Goal: Task Accomplishment & Management: Complete application form

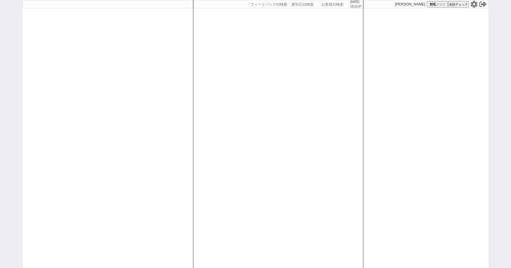
click at [9, 131] on div "2025/08/25 13:11:37 候補物件を追加してしてください 紹介した物件一覧 他社物件を追加する 空室確認ページに追加・削除 紹介した物件一覧 他…" at bounding box center [255, 134] width 511 height 268
paste input "611065"
type input "611065"
select select "2"
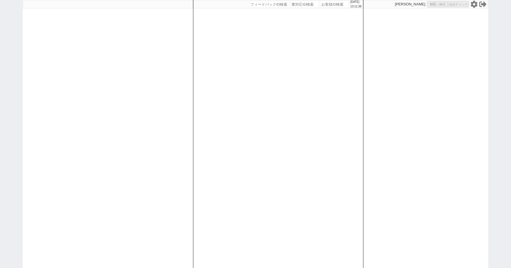
select select "2"
select select "8"
select select "3"
select select
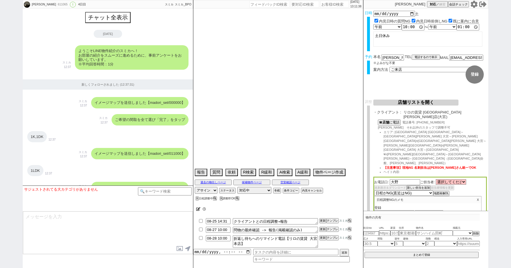
scroll to position [1641, 0]
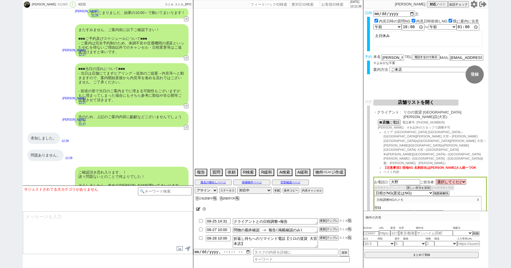
type textarea "送客メール内容LINEにも添付してください"
select select "2025"
select select "9"
select select "35"
select select "0"
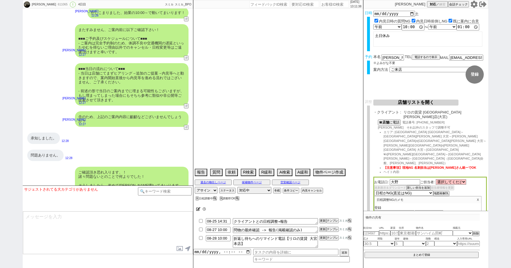
select select "11"
select select "181"
select select "182"
select select "183"
select select "184"
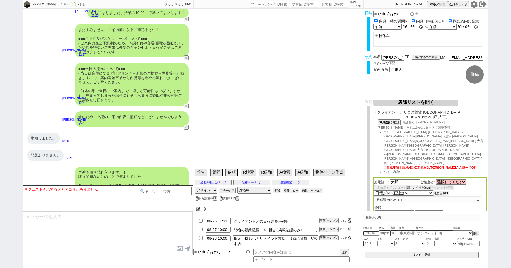
select select "185"
select select "186"
select select "187"
select select "188"
select select "189"
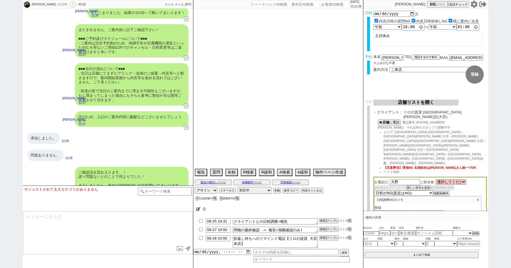
select select "192"
select select "16"
select select "537"
select select "725"
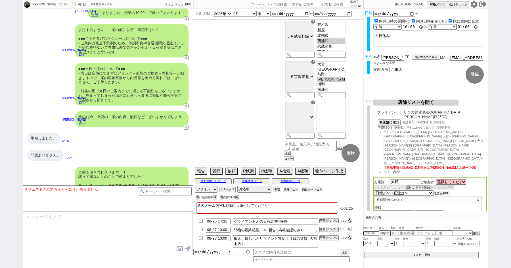
click at [393, 101] on button "店舗リストを開く" at bounding box center [416, 102] width 85 height 6
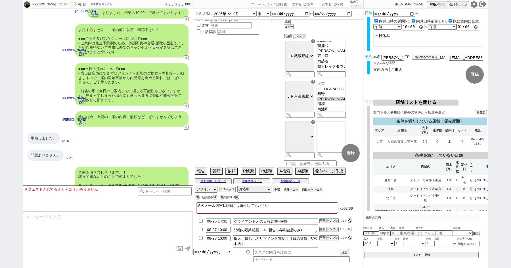
scroll to position [50, 0]
paste input "611065"
type input "611065"
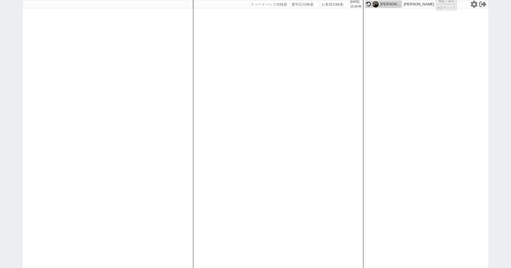
select select "2"
select select "8"
select select "3"
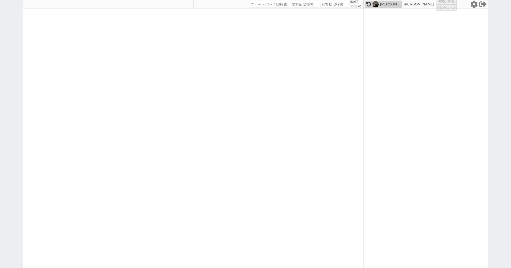
select select
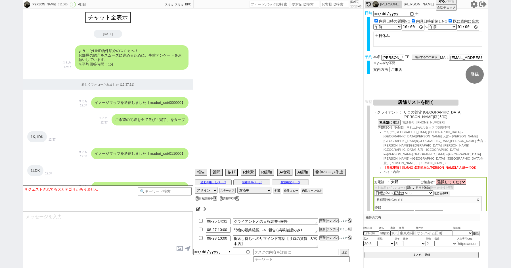
scroll to position [1641, 0]
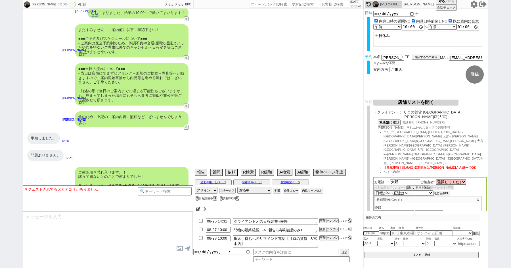
type textarea "送客メール内容LINEにも添付してください"
select select "2025"
select select "9"
select select "35"
select select "0"
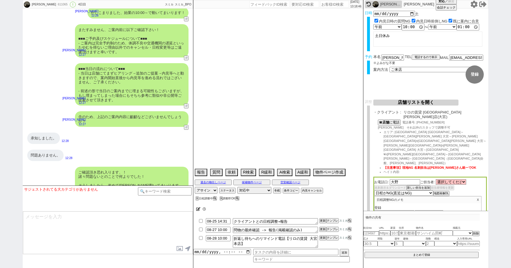
select select "11"
select select "181"
select select "182"
select select "183"
select select "184"
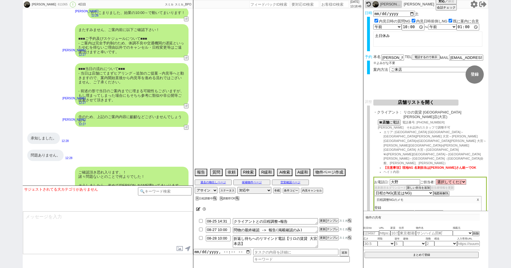
select select "185"
select select "186"
select select "187"
select select "188"
select select "189"
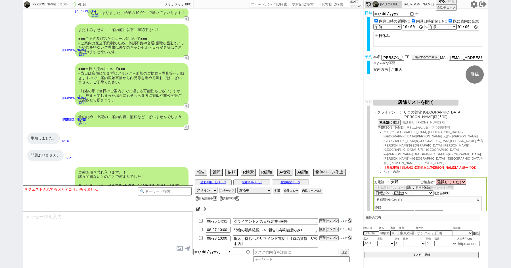
select select "192"
select select "16"
select select "537"
select select "725"
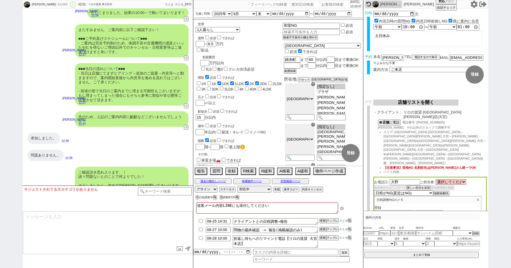
scroll to position [25, 0]
click at [412, 101] on button "店舗リストを開く" at bounding box center [416, 102] width 85 height 6
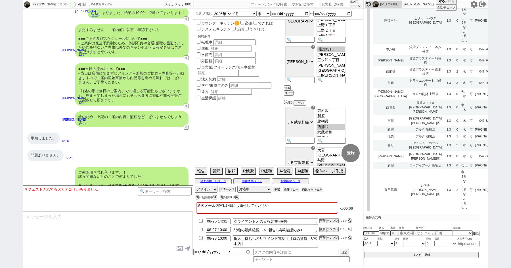
scroll to position [1726, 0]
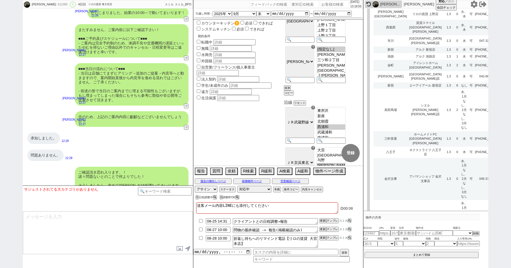
type input "レインボー"
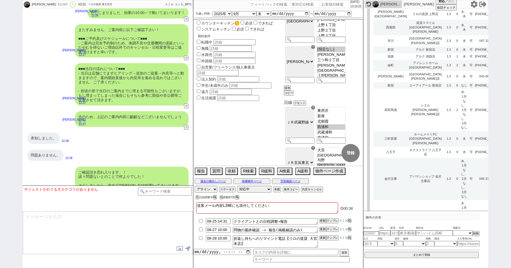
type input "レインボー"
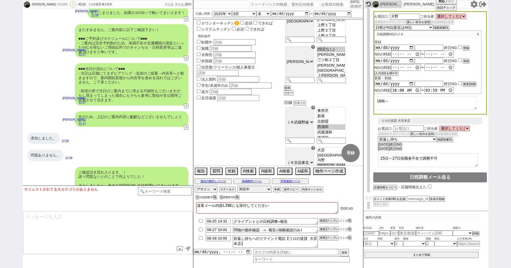
select select
select select "8"
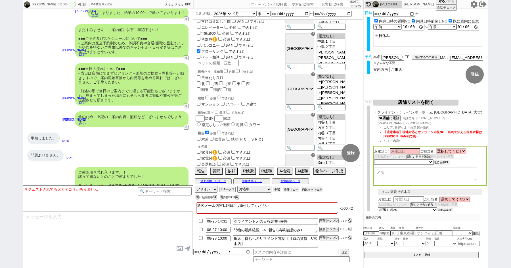
scroll to position [129, 0]
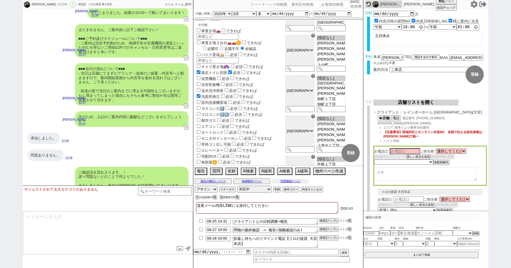
click at [292, 180] on button "空室確認ページ" at bounding box center [290, 181] width 37 height 5
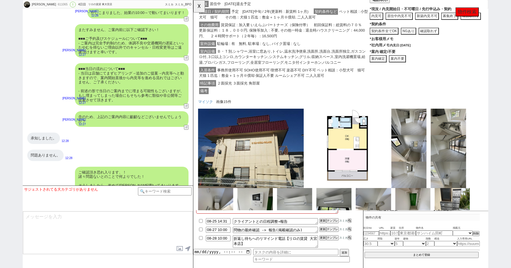
scroll to position [553, 0]
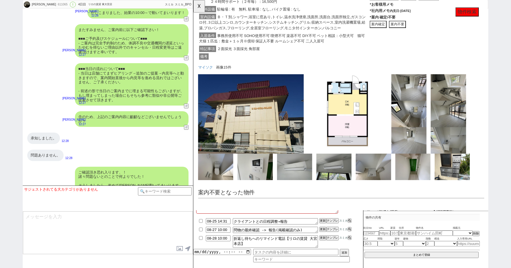
paste input "611197"
type input "611197"
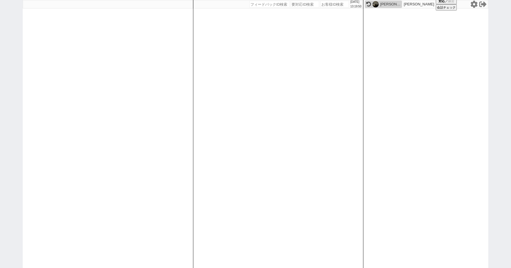
select select "1"
select select "2"
select select "8"
select select
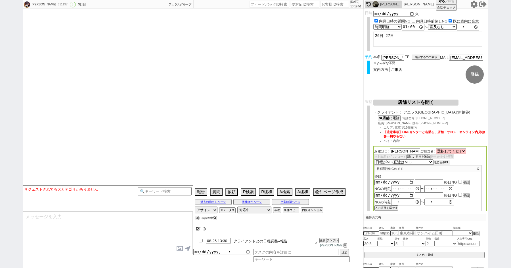
type textarea "45日圏内、他社なし"
select select "2025"
select select "10"
select select "36"
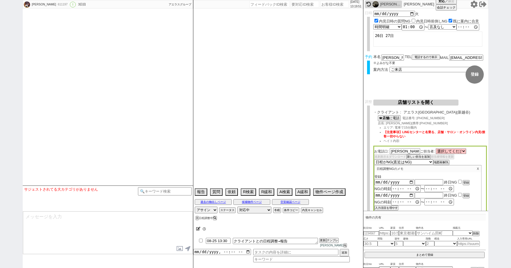
select select "1"
select select "16"
select select "543"
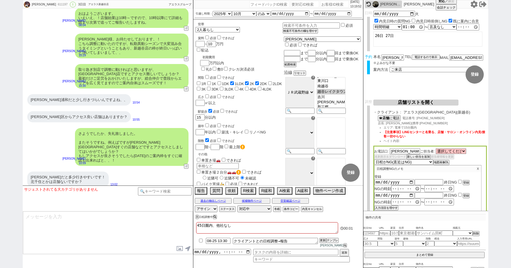
scroll to position [77, 0]
click at [410, 101] on button "店舗リストを開く" at bounding box center [416, 102] width 85 height 6
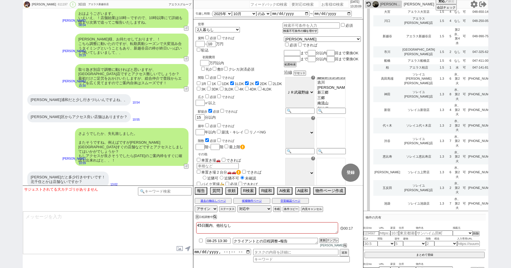
scroll to position [513, 0]
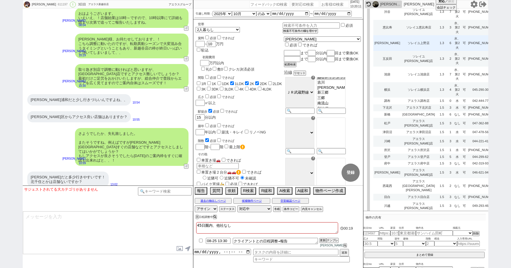
click at [436, 51] on td "1.3" at bounding box center [442, 43] width 12 height 16
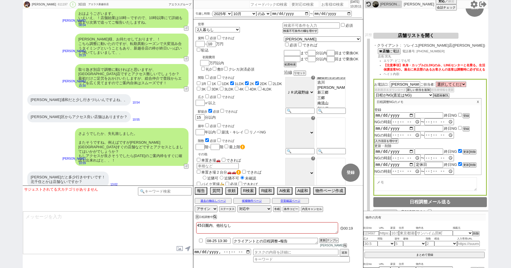
scroll to position [74, 0]
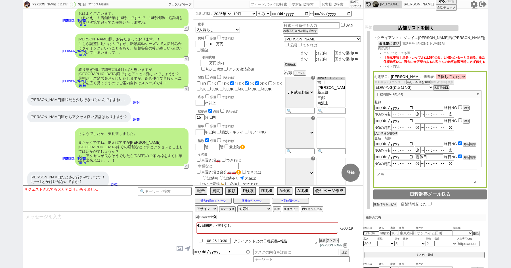
select select
select select "8"
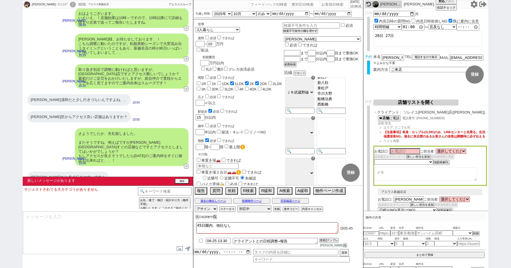
scroll to position [1825, 0]
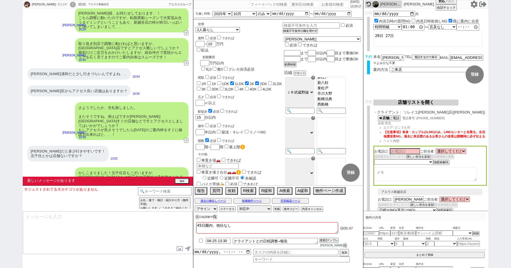
click at [156, 190] on div "よろしくお願いします！ 13:27" at bounding box center [108, 198] width 170 height 17
click at [180, 181] on button "確認" at bounding box center [182, 181] width 14 height 5
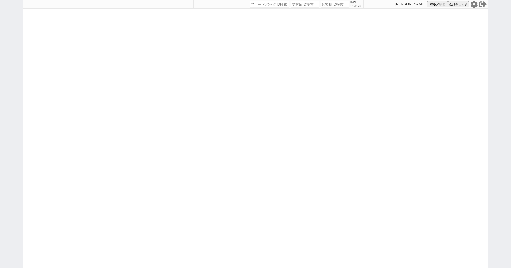
click at [472, 5] on icon at bounding box center [474, 4] width 7 height 7
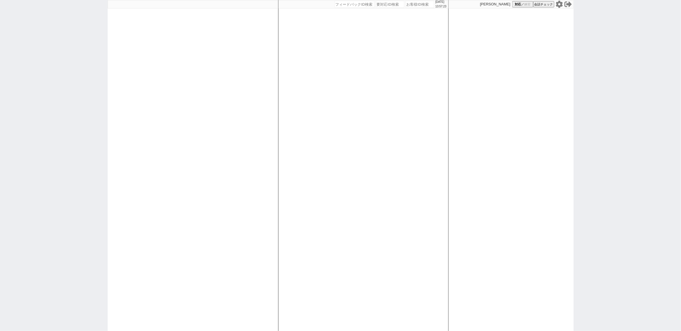
click at [558, 4] on icon at bounding box center [559, 4] width 7 height 7
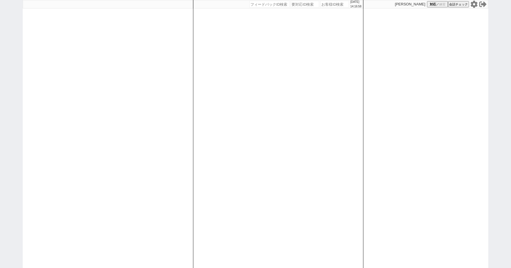
click at [14, 42] on div "2025/08/25 14:16:58 候補物件を追加してしてください 紹介した物件一覧 他社物件を追加する 空室確認ページに追加・削除 紹介した物件一覧 他…" at bounding box center [255, 134] width 511 height 268
paste input "611336"
type input "611336"
select select "1"
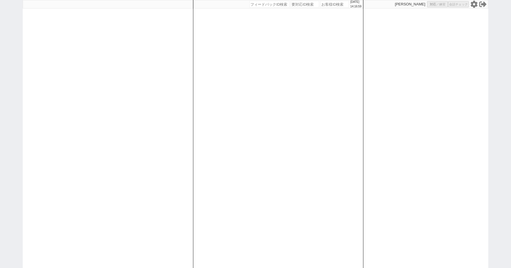
select select "6"
select select "2"
select select "9"
select select
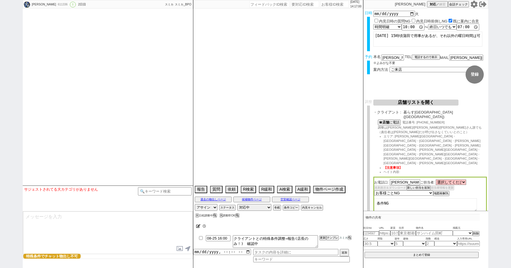
type textarea "旧ID：609915　条件から別IDと判断"
select select "2025"
select select "12"
select select "37"
select select "0"
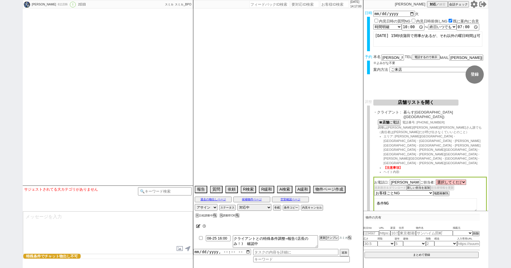
select select "58"
select select "57"
select select "1409"
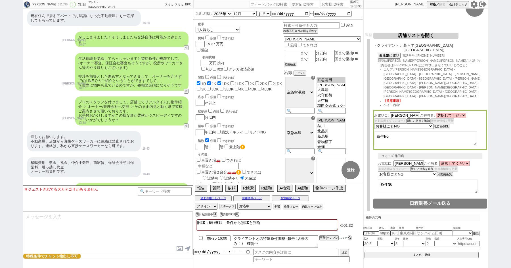
scroll to position [50, 0]
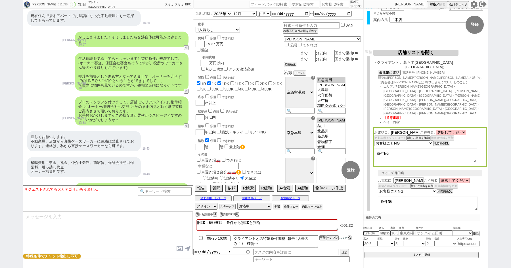
click at [407, 50] on button "店舗リストを開く" at bounding box center [416, 53] width 85 height 6
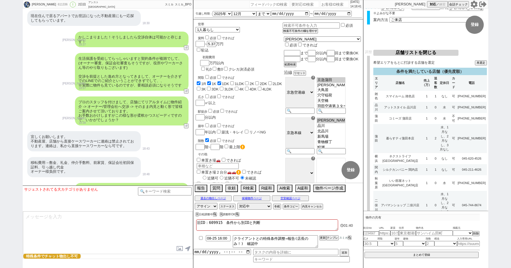
click at [282, 89] on div "世帯 1人暮らし 2人暮らし 家族:小学生以下含む 家族:小学生以下含まず 兄弟・姉妹 ルームシェア その他 子供 家族(子供なし) ルームシェア 賃料 必須…" at bounding box center [239, 170] width 87 height 296
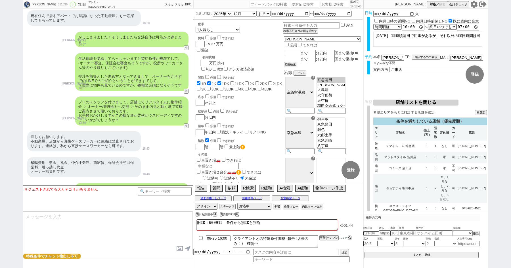
scroll to position [603, 0]
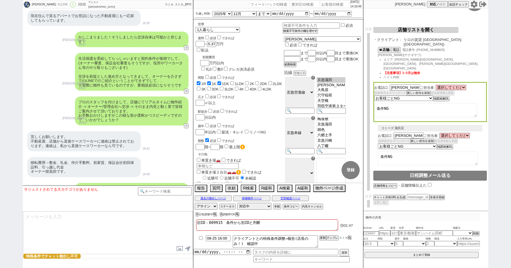
scroll to position [0, 0]
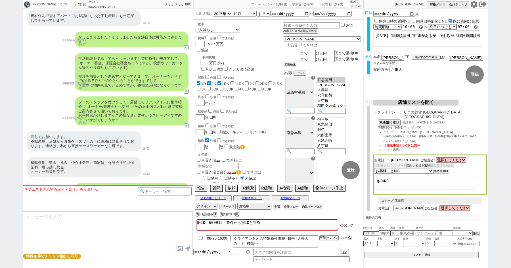
select select
select select "9"
click at [413, 82] on form "変更 なし 登録 日時 2025-08-26 火 内見日時の質問NG 内見日時前倒しNG 既に案内に合意 言及なし 時間明確 午前 午後 お昼 夕方・夜 終日…" at bounding box center [426, 54] width 125 height 91
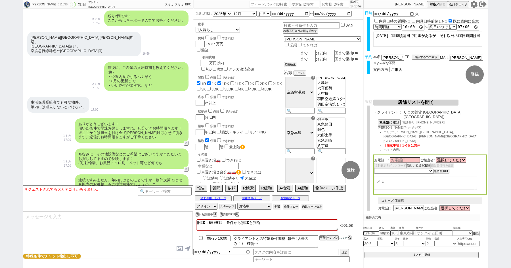
scroll to position [405, 0]
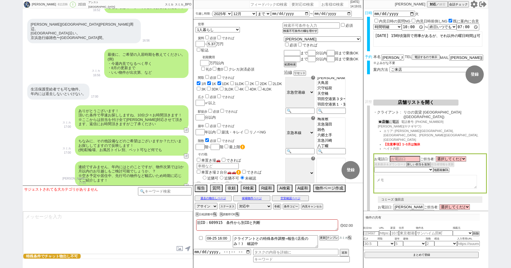
click at [392, 120] on button "☎ 店舗 に電話" at bounding box center [389, 121] width 22 height 5
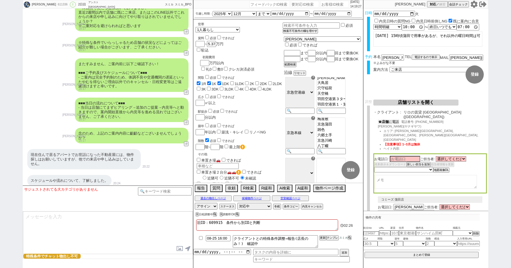
scroll to position [1385, 0]
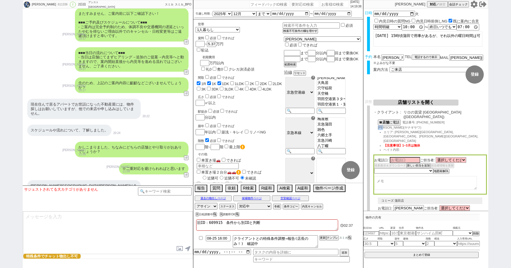
drag, startPoint x: 385, startPoint y: 122, endPoint x: 378, endPoint y: 122, distance: 6.8
click at [378, 126] on span "柳沢(ヤナギサワ)" at bounding box center [399, 127] width 43 height 3
copy span "柳沢("
click at [407, 157] on input at bounding box center [405, 159] width 30 height 5
paste input "柳沢("
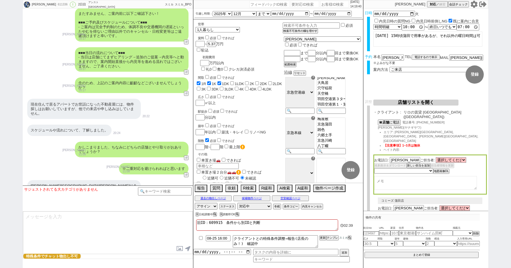
click at [384, 175] on div "お電話口: 柳沢( ご担当者: 選択してください 増田 文子 谷口 忠樹 南 成歩 齋藤 亮汰 井上 英已 下地 康智 田中 秀和 佐々木 智也 大越 拓巳 …" at bounding box center [431, 174] width 114 height 40
click at [408, 157] on input "柳沢(" at bounding box center [405, 159] width 30 height 5
type input "柳沢"
click at [274, 108] on div "駅徒歩 必須 できれば" at bounding box center [240, 111] width 85 height 6
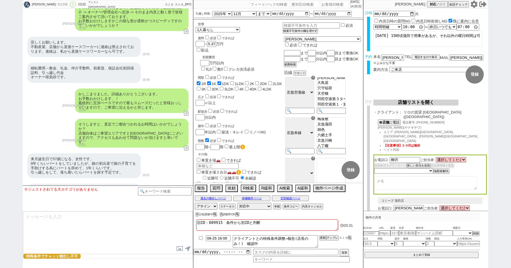
scroll to position [832, 0]
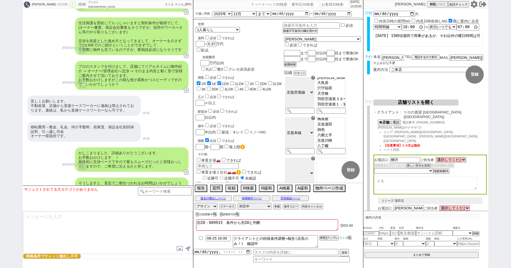
click at [387, 176] on textarea at bounding box center [425, 183] width 103 height 14
type textarea "1"
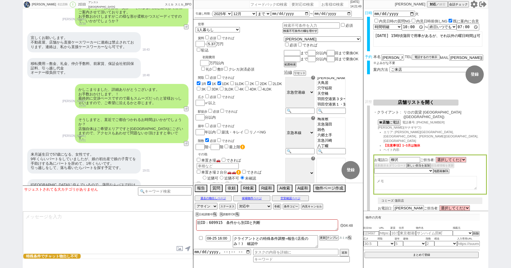
scroll to position [776, 0]
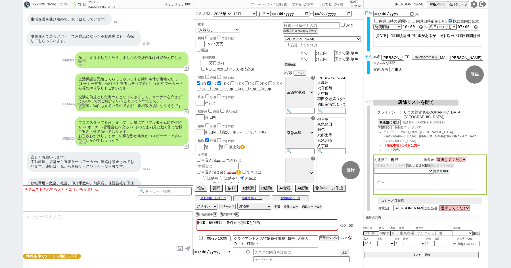
click at [450, 157] on select "選択してください 増田 文子 谷口 忠樹 南 成歩 齋藤 亮汰 井上 英已 下地 康智 田中 秀和 佐々木 智也 大越 拓巳 森 普紀 目黒 将信 松永 翔太…" at bounding box center [451, 159] width 30 height 5
select select "2052"
click at [436, 157] on select "選択してください 増田 文子 谷口 忠樹 南 成歩 齋藤 亮汰 井上 英已 下地 康智 田中 秀和 佐々木 智也 大越 拓巳 森 普紀 目黒 将信 松永 翔太…" at bounding box center [451, 159] width 30 height 5
click at [386, 168] on select "未定 希望で最短でOK 最短以外でOK 日程がNG(直近で別日提案可) 日程がNG(直近はNG) お客様ごとNG 折返し待ち 店舗が定休/終業後で連絡取れず" at bounding box center [403, 170] width 59 height 5
select select "5"
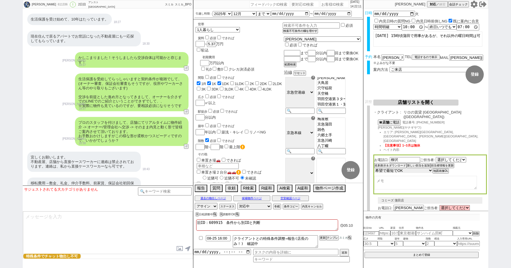
click at [374, 168] on select "未定 希望で最短でOK 最短以外でOK 日程がNG(直近で別日提案可) 日程がNG(直近はNG) お客様ごとNG 折返し待ち 店舗が定休/終業後で連絡取れず" at bounding box center [403, 170] width 59 height 5
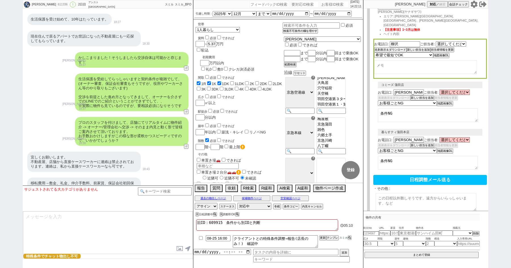
select select "2052"
select select "5"
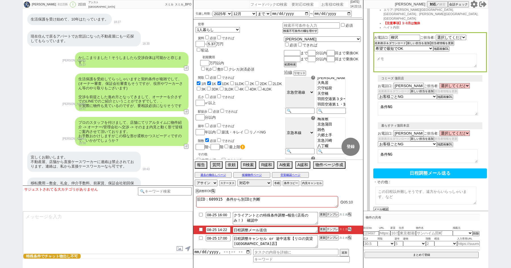
scroll to position [141, 0]
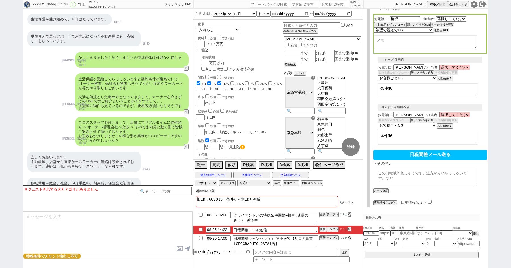
click at [394, 168] on textarea at bounding box center [426, 177] width 101 height 18
paste textarea "※お電話でお話しした、以下特殊条件をお持ちのお客さまです 〇〇（何が特殊条件にあたるか？を必ず記載する） その他すり合わせした内容 世帯： エリア： 間取り：…"
drag, startPoint x: 390, startPoint y: 158, endPoint x: 376, endPoint y: 155, distance: 14.8
click at [376, 168] on textarea "※お電話でお話しした、以下特殊条件をお持ちのお客さまです 〇〇（何が特殊条件にあたるか？を必ず記載する） その他すり合わせした内容 世帯： エリア： 間取り：…" at bounding box center [426, 177] width 101 height 18
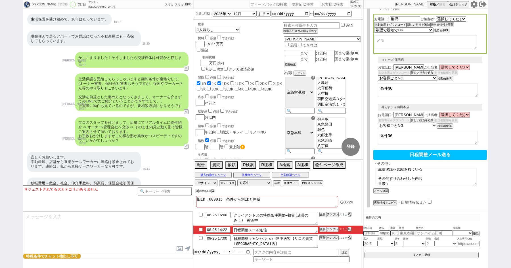
scroll to position [15, 0]
click at [398, 168] on textarea "※お電話でお話しした、以下特殊条件をお持ちのお客さまです 生活保護を受給されている その他すり合わせした内容 世帯： エリア： 間取り： 賃料： 設備等： 特…" at bounding box center [426, 177] width 101 height 18
click at [407, 168] on textarea "※お電話でお話しした、以下特殊条件をお持ちのお客さまです 生活保護を受給されている その他すり合わせした内容 世帯：単身 エリア： 間取り： 賃料： 設備等：…" at bounding box center [426, 177] width 101 height 18
click at [395, 168] on textarea "※お電話でお話しした、以下特殊条件をお持ちのお客さまです 生活保護を受給されている その他すり合わせした内容 世帯：単身 エリア：空港線や雑色、梅屋敷等の蒲田…" at bounding box center [426, 177] width 101 height 18
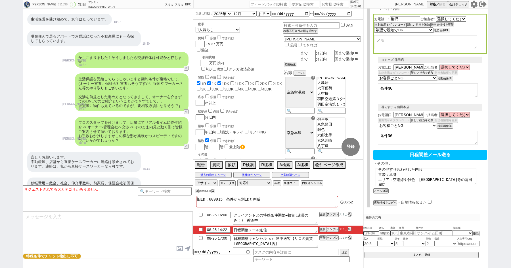
click at [421, 168] on textarea "※お電話でお話しした、以下特殊条件をお持ちのお客さまです 生活保護を受給されている その他すり合わせした内容 世帯：単身 エリア：空港線や雑色、梅屋敷等の蒲田…" at bounding box center [426, 177] width 101 height 18
click at [400, 168] on textarea "※お電話でお話しした、以下特殊条件をお持ちのお客さまです 生活保護を受給されている その他すり合わせした内容 世帯：単身 エリア：空港線や雑色、梅屋敷等の蒲田…" at bounding box center [426, 177] width 101 height 18
click at [437, 168] on textarea "※お電話でお話しした、以下特殊条件をお持ちのお客さまです 生活保護を受給されている その他すり合わせした内容 世帯：単身 エリア：空港線や雑色、梅屋敷等の蒲田…" at bounding box center [426, 177] width 101 height 18
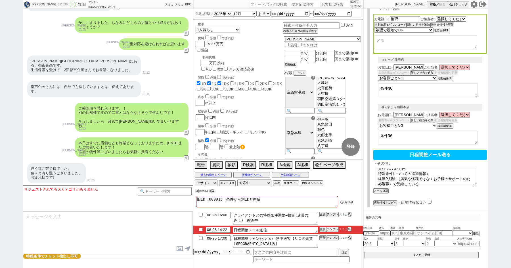
scroll to position [49, 0]
type textarea "※お電話でお話しした、以下特殊条件をお持ちのお客さまです 生活保護を受給されている その他すり合わせした内容 世帯：単身 エリア：空港線や雑色、梅屋敷等の蒲田…"
click at [383, 171] on div "・その他 : ※お電話でお話しした、以下特殊条件をお持ちのお客さまです 生活保護を受給されている その他すり合わせした内容 世帯：単身 エリア：空港線や雑色、…" at bounding box center [426, 177] width 105 height 32
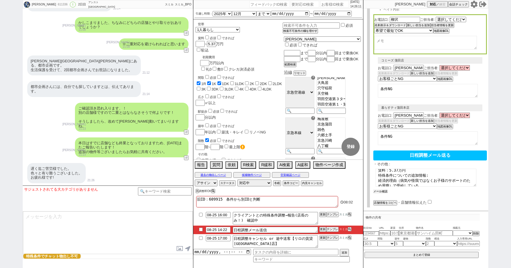
click at [378, 189] on button "メール確認" at bounding box center [381, 191] width 14 height 4
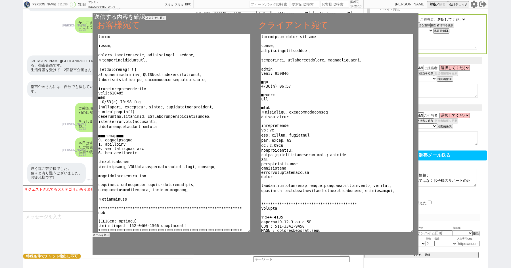
click at [106, 234] on button "メールを送る" at bounding box center [101, 235] width 17 height 4
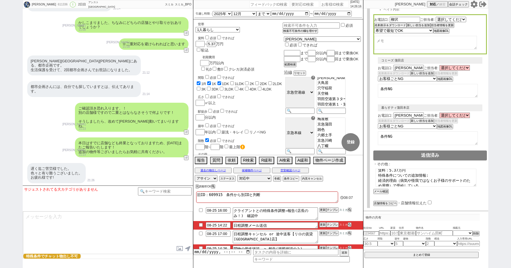
click at [198, 224] on input "checkbox" at bounding box center [201, 225] width 8 height 4
checkbox input "true"
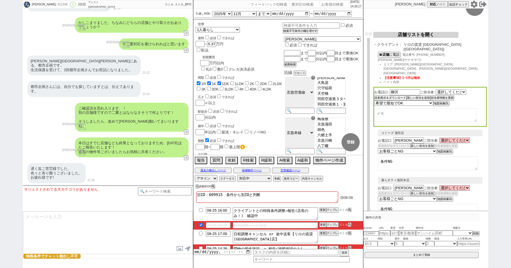
scroll to position [0, 0]
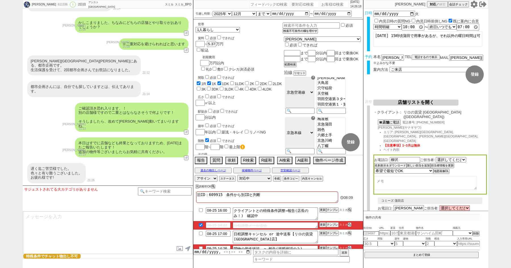
click at [200, 247] on input "checkbox" at bounding box center [201, 248] width 8 height 4
checkbox input "true"
click at [331, 209] on button "テンプレ" at bounding box center [332, 210] width 12 height 4
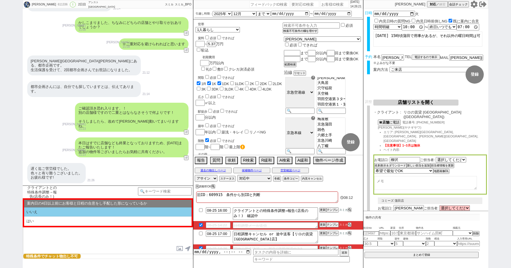
click at [49, 214] on li "いいえ" at bounding box center [108, 211] width 168 height 9
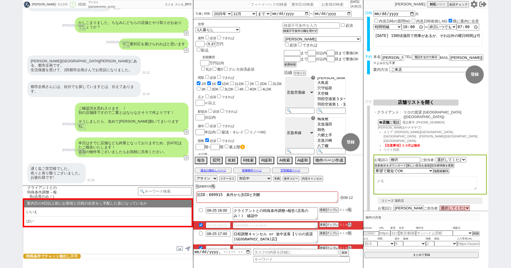
select select "いいえ"
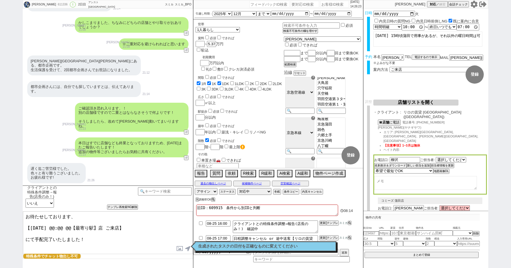
click at [62, 227] on textarea "お待たせしております、 【8月26日(火) @@:@@ @@【最寄り駅】店 ご来店】 にて手配完了いたしました！" at bounding box center [108, 232] width 170 height 43
drag, startPoint x: 71, startPoint y: 226, endPoint x: 103, endPoint y: 227, distance: 31.5
click at [103, 227] on textarea "お待たせしております、 【8月26日(火) 10:00 @@【最寄り駅】店 ご来店】 にて手配完了いたしました！" at bounding box center [108, 232] width 170 height 43
click at [148, 244] on textarea "お待たせしております、 【8月26日(火) 10:00 蒲田店 ご来店】 にて手配完了いたしました！" at bounding box center [108, 232] width 170 height 43
type textarea "お待たせしております、 【8月26日(火) 10:00 蒲田店 ご来店】 にて手配完了いたしました！"
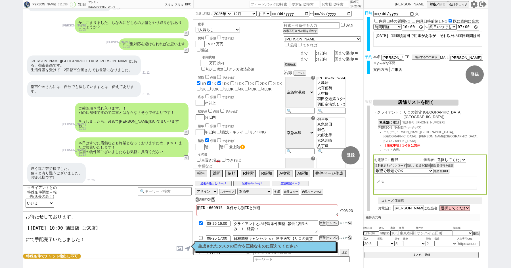
checkbox input "true"
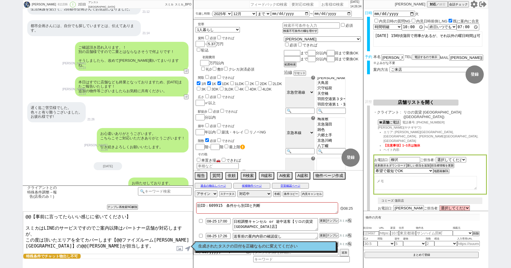
scroll to position [1631, 0]
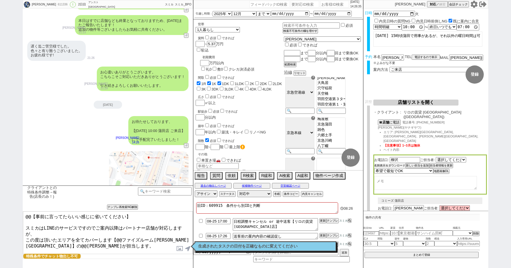
click at [381, 163] on button "名刺表示＆ダウンロード" at bounding box center [389, 165] width 31 height 4
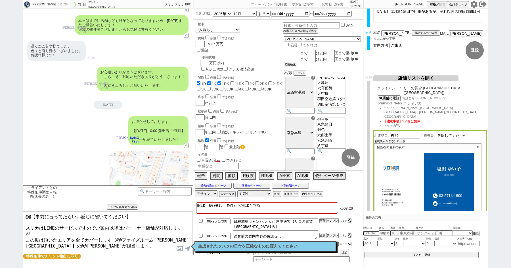
scroll to position [74, 0]
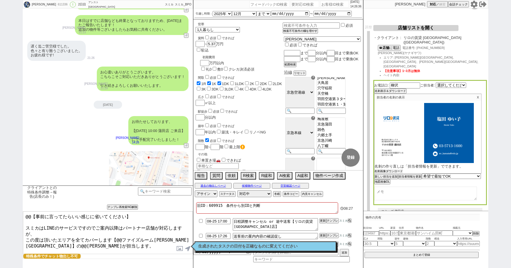
click at [382, 169] on button "名刺画像ダウンロード" at bounding box center [389, 171] width 28 height 4
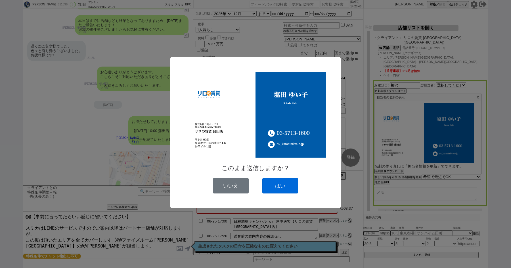
click at [282, 187] on button "はい" at bounding box center [280, 185] width 36 height 15
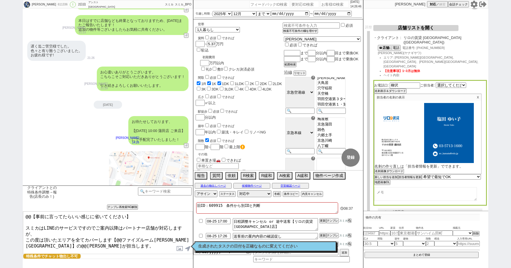
scroll to position [1686, 0]
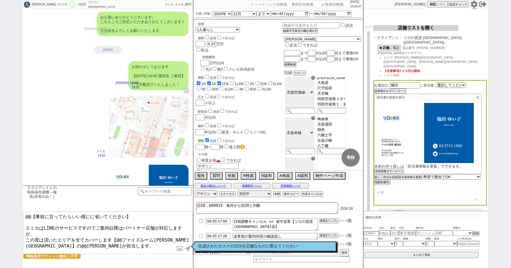
drag, startPoint x: 24, startPoint y: 227, endPoint x: 23, endPoint y: 202, distance: 25.6
click at [23, 202] on div "クライアントとの特殊条件調整→報告(店長のみ！) 中カテゴリを選択 小カテゴリを選択 内見日までの日数 -1 !=0 !=0&&!=1 !=4&&<9 !=n…" at bounding box center [108, 226] width 170 height 82
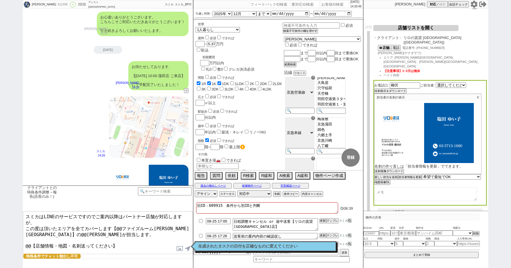
click at [128, 236] on textarea "スミカはLINEのサービスですのでご案内以降はパートナー店舗が対応しますが、 この度は頂いたエリアを全てカバーします【@@ファイズルーム渋谷本店】の@@大竹が…" at bounding box center [108, 232] width 170 height 43
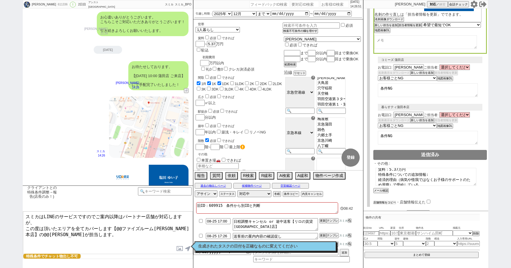
click at [385, 200] on button "店舗情報をコピペ" at bounding box center [385, 202] width 23 height 4
type textarea "スミカはLINEのサービスですのでご案内以降はパートナー店舗が対応しますが、 この度は頂いたエリアを全てカバーします【@@ファイズルーム渋谷本店】の@@大竹が…"
click at [429, 200] on input "checkbox" at bounding box center [430, 202] width 4 height 4
checkbox input "true"
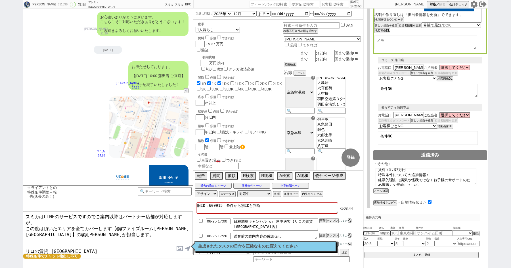
drag, startPoint x: 68, startPoint y: 239, endPoint x: 17, endPoint y: 239, distance: 51.4
click at [17, 239] on div "里美 611336 ! 0 2日目 アシスト武蔵小山店 冬眠中 自社客 スミカ スミカ_BPO チャット全表示 2025-08-24 ようこそLINE物件紹介…" at bounding box center [255, 134] width 511 height 268
drag, startPoint x: 169, startPoint y: 220, endPoint x: 117, endPoint y: 222, distance: 51.7
click at [117, 222] on textarea "スミカはLINEのサービスですのでご案内以降はパートナー店舗が対応しますが、 この度は頂いたエリアを全てカバーします【@@ファイズルーム渋谷本店】の@@大竹が…" at bounding box center [108, 232] width 170 height 43
paste textarea "ロの賃貸 蒲田店"
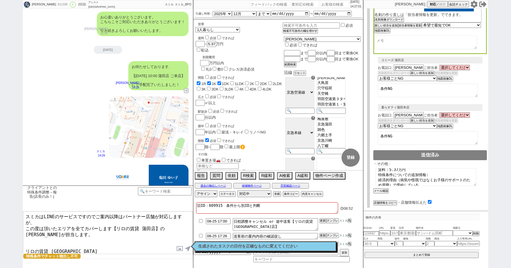
click at [114, 233] on textarea "スミカはLINEのサービスですのでご案内以降はパートナー店舗が対応しますが、 この度は頂いたエリアを全てカバーします【リロの賃貸 蒲田店】の塩田が担当します。…" at bounding box center [108, 232] width 170 height 43
type textarea "スミカはLINEのサービスですのでご案内以降はパートナー店舗が対応しますが、 この度は頂いたエリアを全てカバーします【リロの賃貸 蒲田店】の塩田が担当します。…"
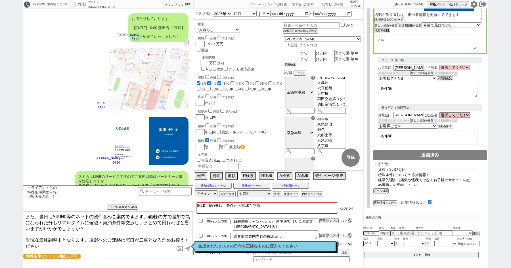
scroll to position [0, 0]
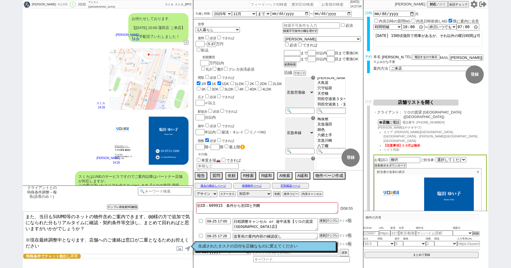
drag, startPoint x: 390, startPoint y: 57, endPoint x: 345, endPoint y: 53, distance: 45.3
click at [351, 54] on div "里美 611336 ! 0 2日目 アシスト武蔵小山店 冬眠中 自社客 スミカ スミカ_BPO チャット全表示 2025-08-24 ようこそLINE物件紹介…" at bounding box center [256, 134] width 466 height 268
click at [151, 214] on textarea "また、当日もSUUMO等のネットの物件含めご案内できます。@@様の方で追加で気になられた分もリアルタイムに確認・契約条件等交渉し、まとめて回れればと思いますが…" at bounding box center [108, 232] width 170 height 43
paste textarea "元木"
type textarea "また、当日もSUUMO等のネットの物件含めご案内できます。元木様の方で追加で気になられた分もリアルタイムに確認・契約条件等交渉し、まとめて回れればと思いますが…"
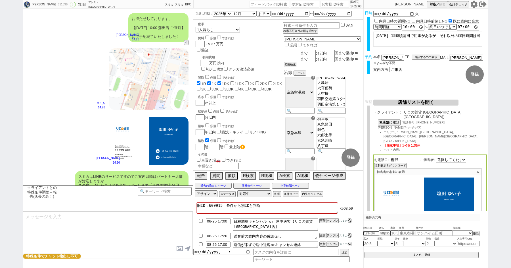
scroll to position [1778, 0]
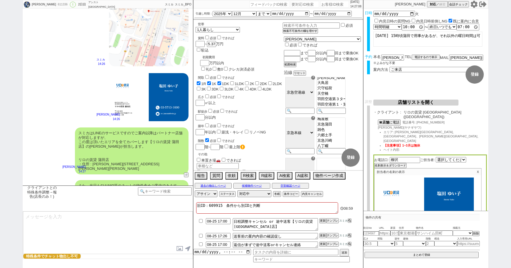
type textarea "※案内時の店舗状況次第では担当が変更になります、ご了承ください ※もし担当が変更になった場合でも、本LINEの内容は全て引き継がれておりスムーズにご案内が可能…"
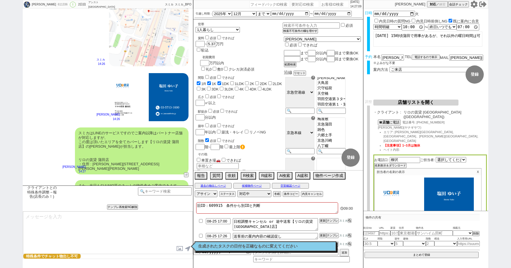
scroll to position [1812, 0]
